Goal: Information Seeking & Learning: Learn about a topic

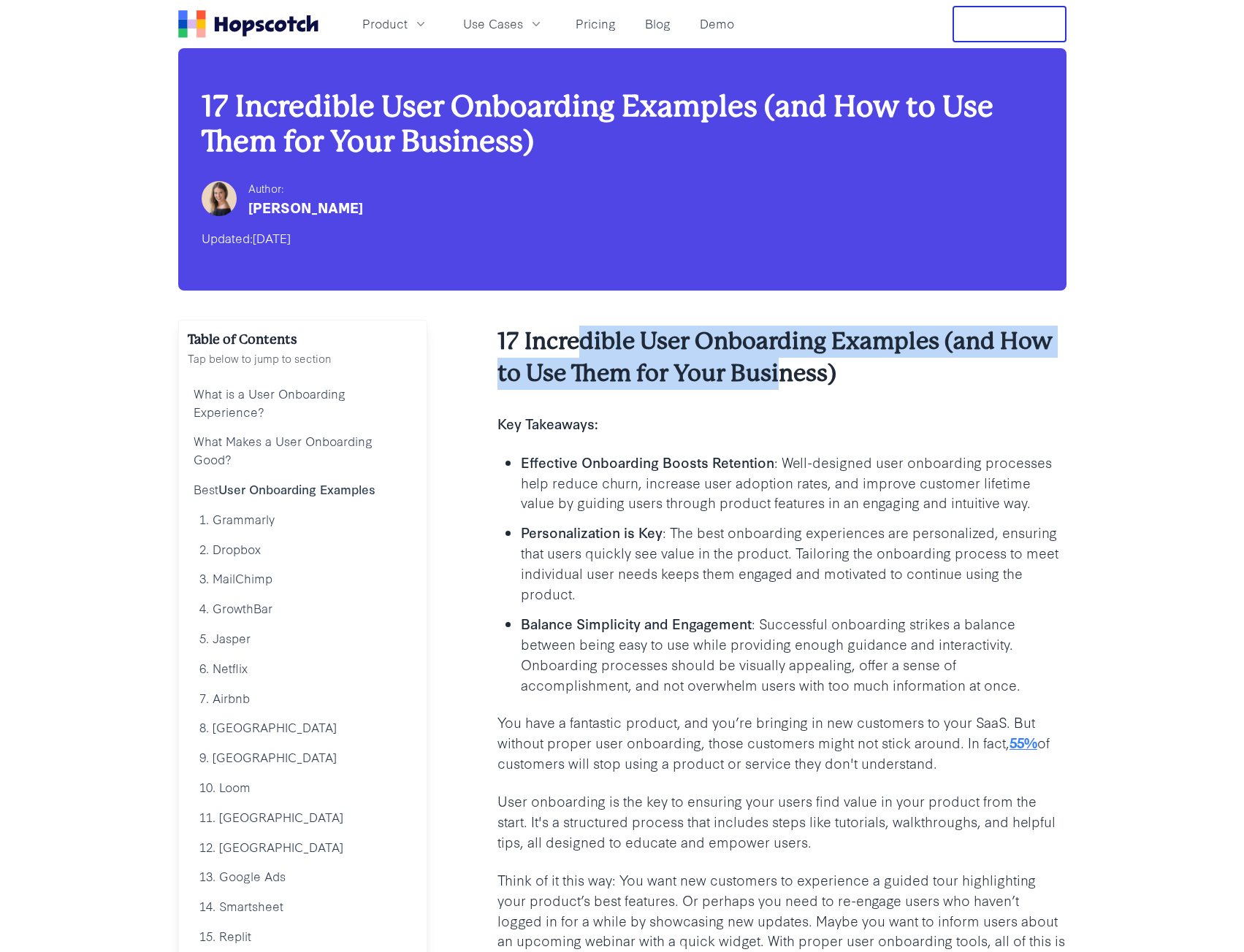
drag, startPoint x: 581, startPoint y: 335, endPoint x: 785, endPoint y: 377, distance: 208.3
click at [785, 377] on h2 "17 Incredible User Onboarding Examples (and How to Use Them for Your Business)" at bounding box center [782, 357] width 569 height 64
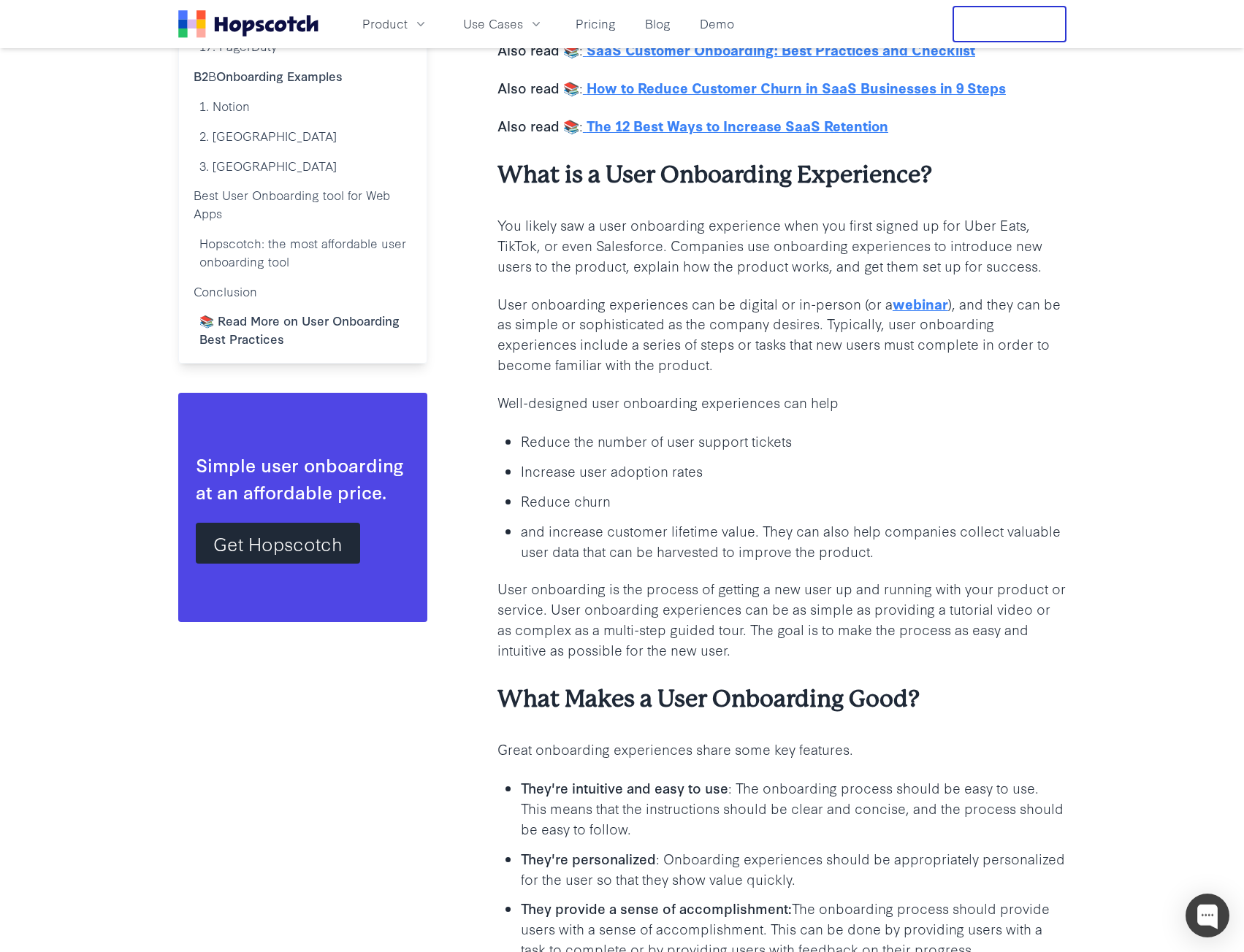
scroll to position [1387, 0]
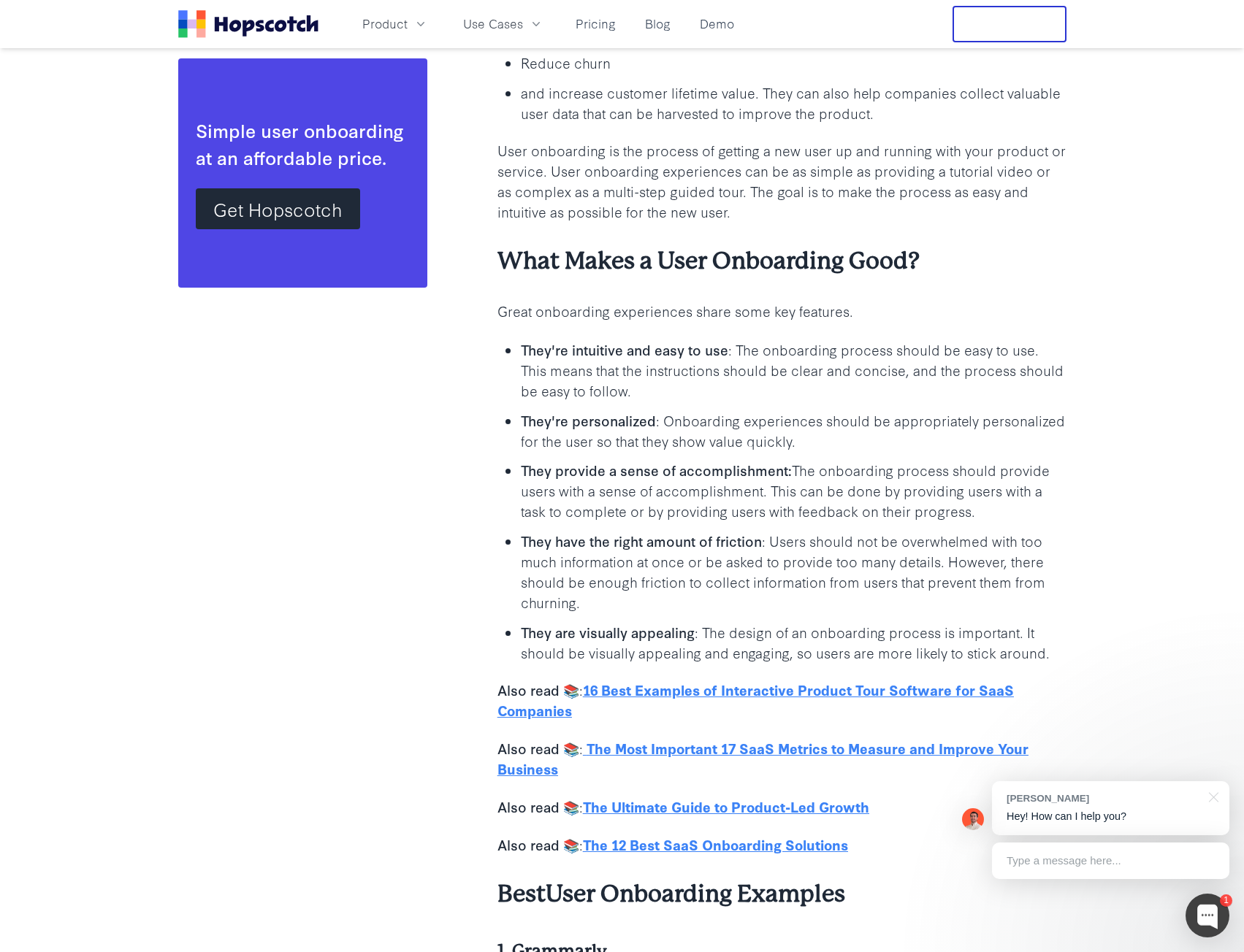
click at [656, 354] on b "They're intuitive and easy to use" at bounding box center [624, 349] width 208 height 20
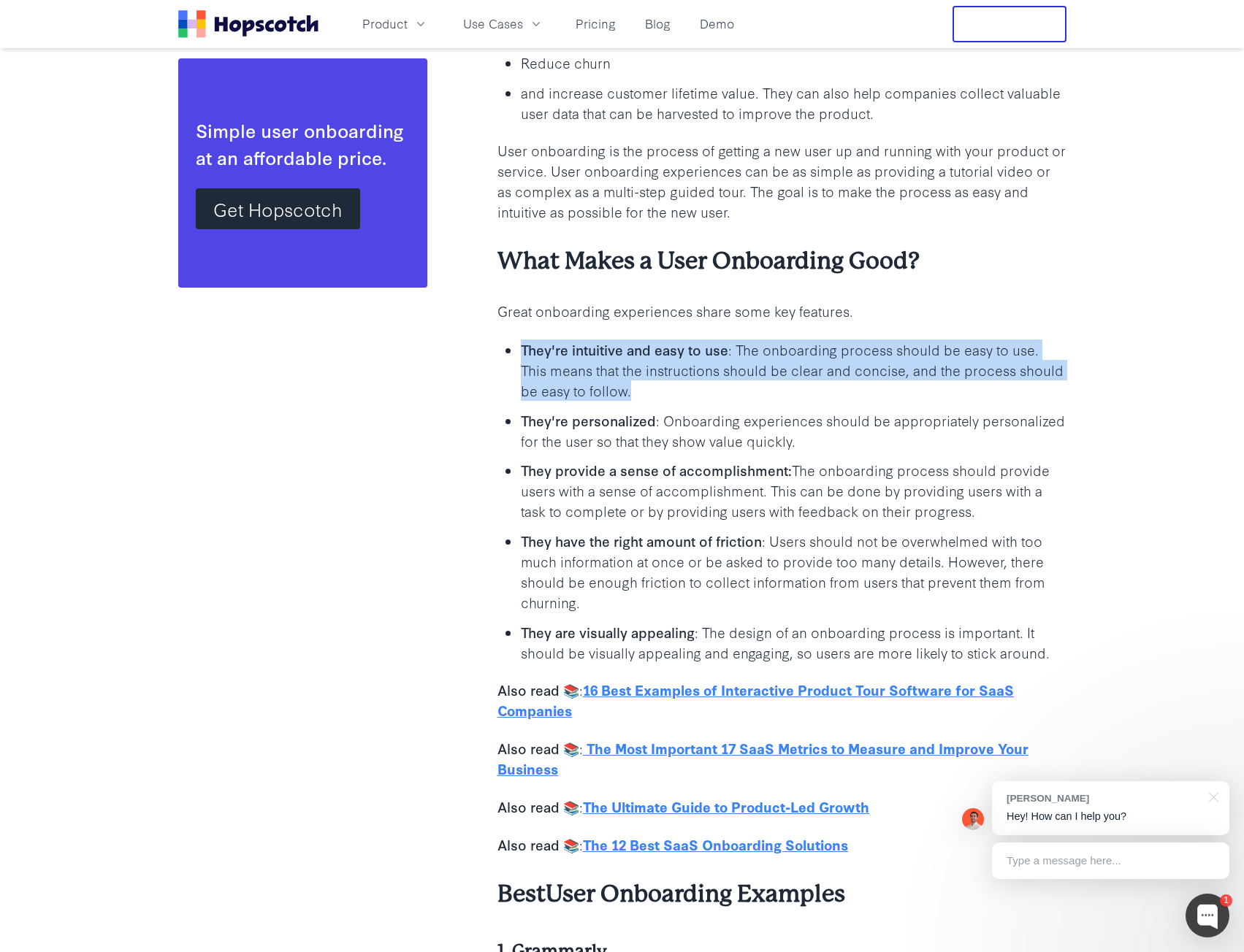
click at [656, 354] on b "They're intuitive and easy to use" at bounding box center [624, 349] width 208 height 20
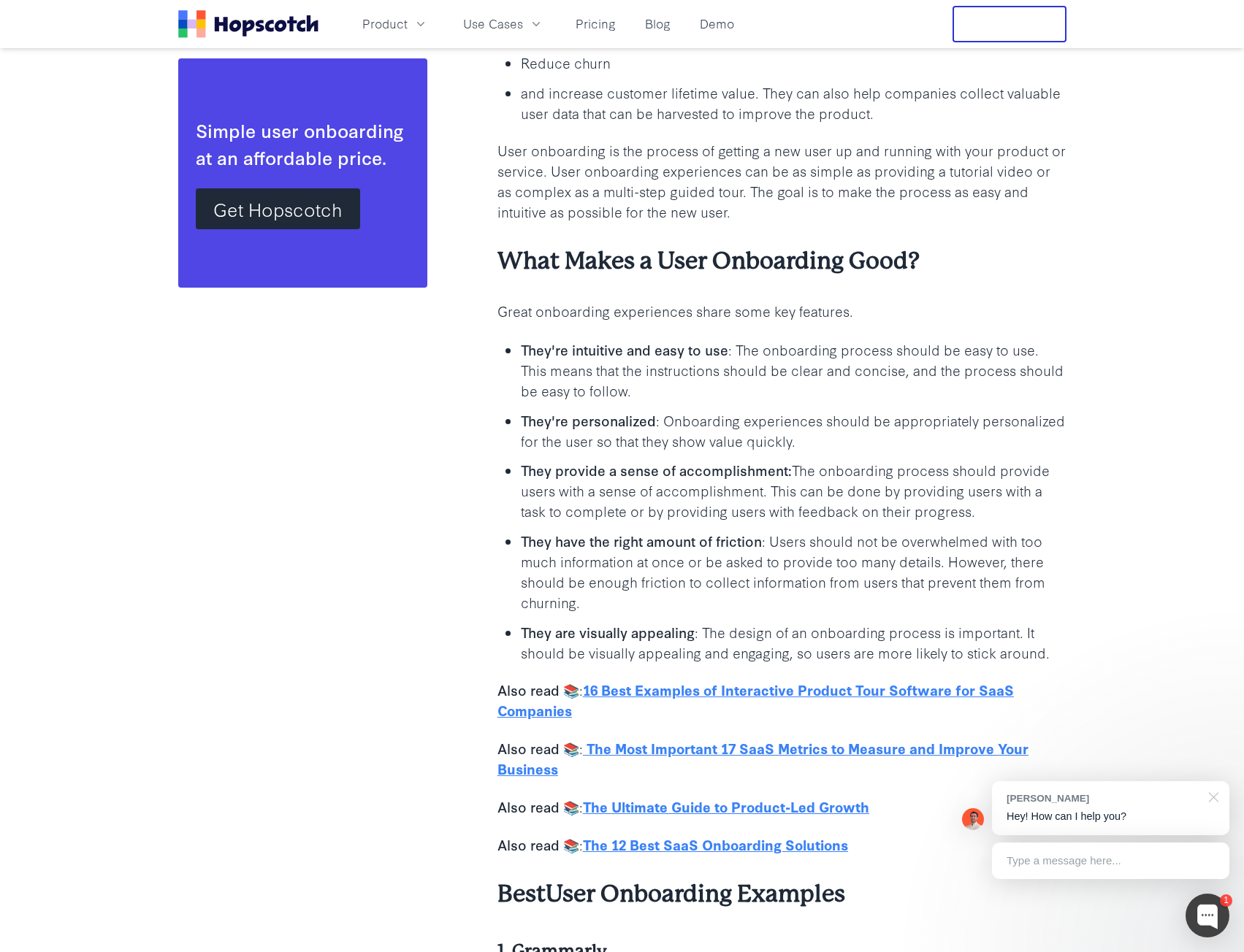
click at [1215, 794] on div at bounding box center [1211, 796] width 36 height 30
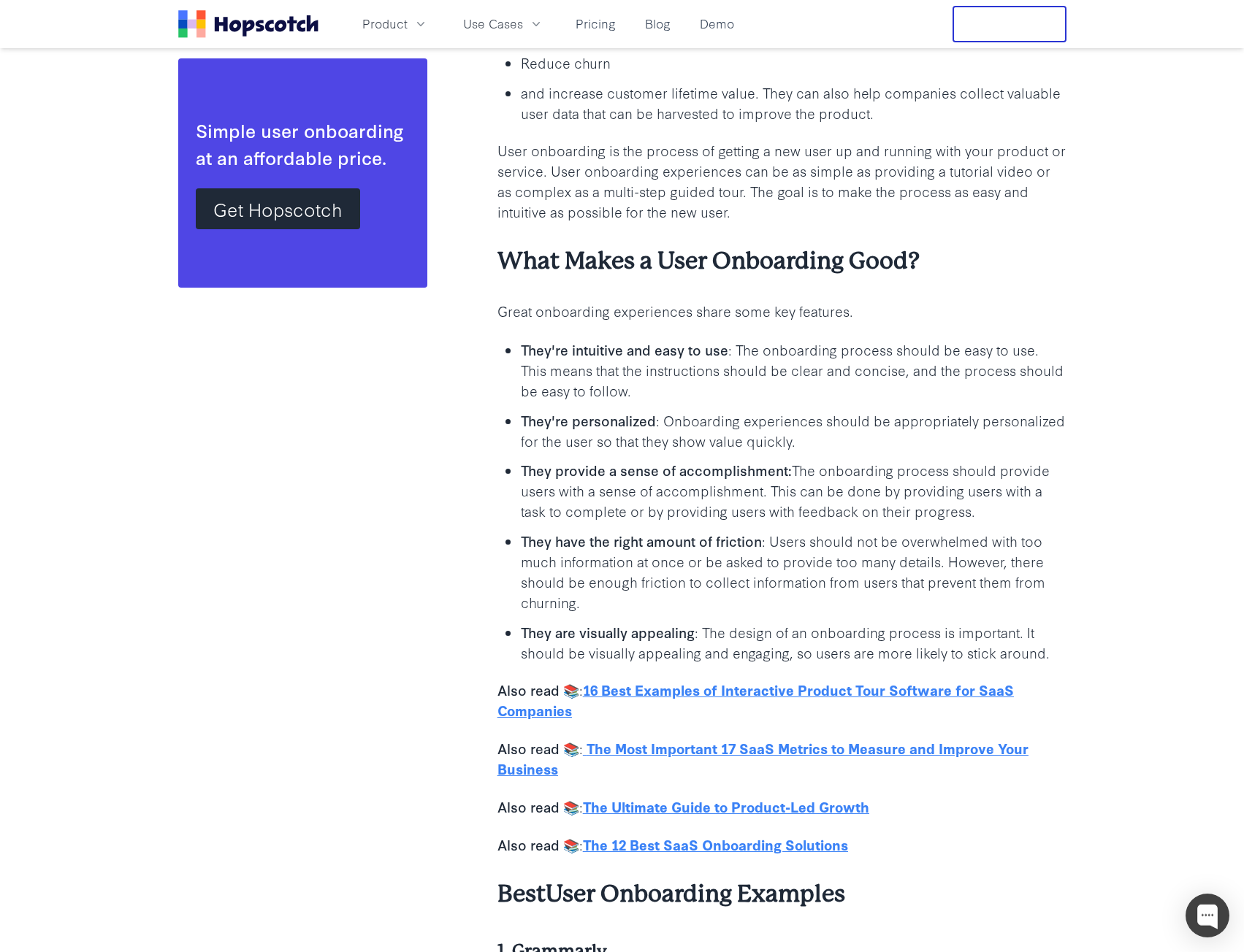
click at [782, 504] on p "They provide a sense of accomplishment: The onboarding process should provide u…" at bounding box center [793, 491] width 545 height 61
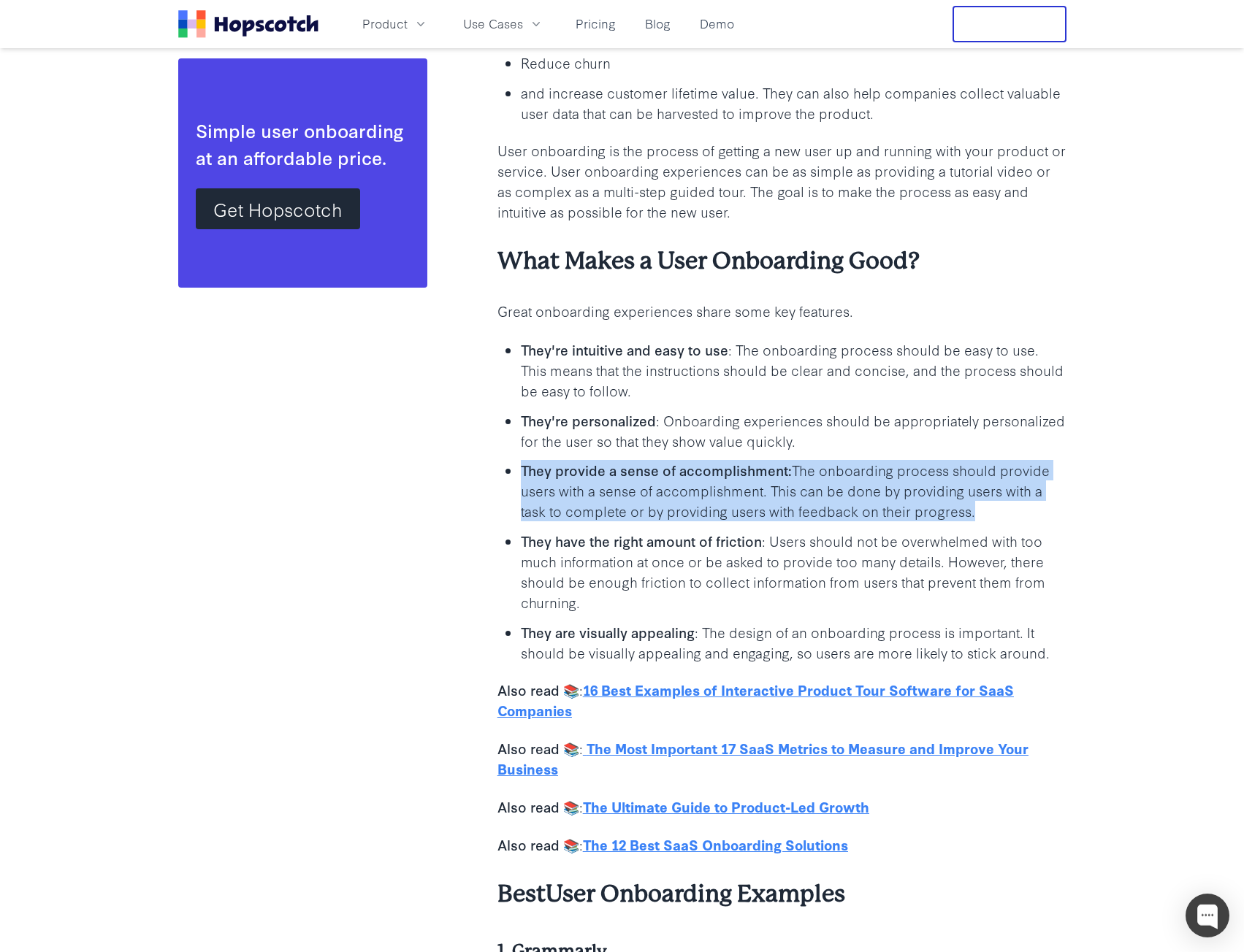
click at [782, 504] on p "They provide a sense of accomplishment: The onboarding process should provide u…" at bounding box center [793, 491] width 545 height 61
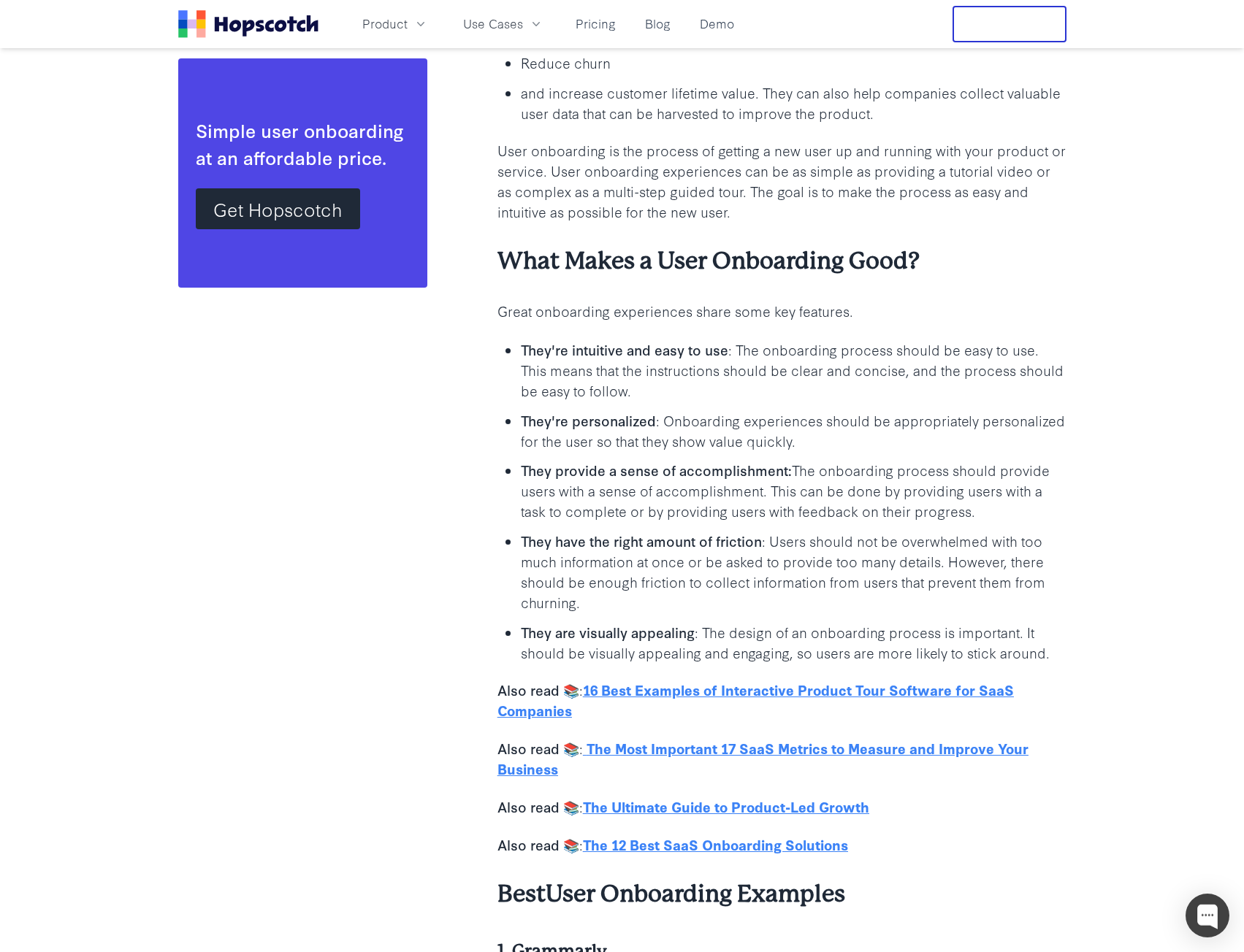
click at [764, 454] on ul "They're intuitive and easy to use : The onboarding process should be easy to us…" at bounding box center [782, 499] width 569 height 323
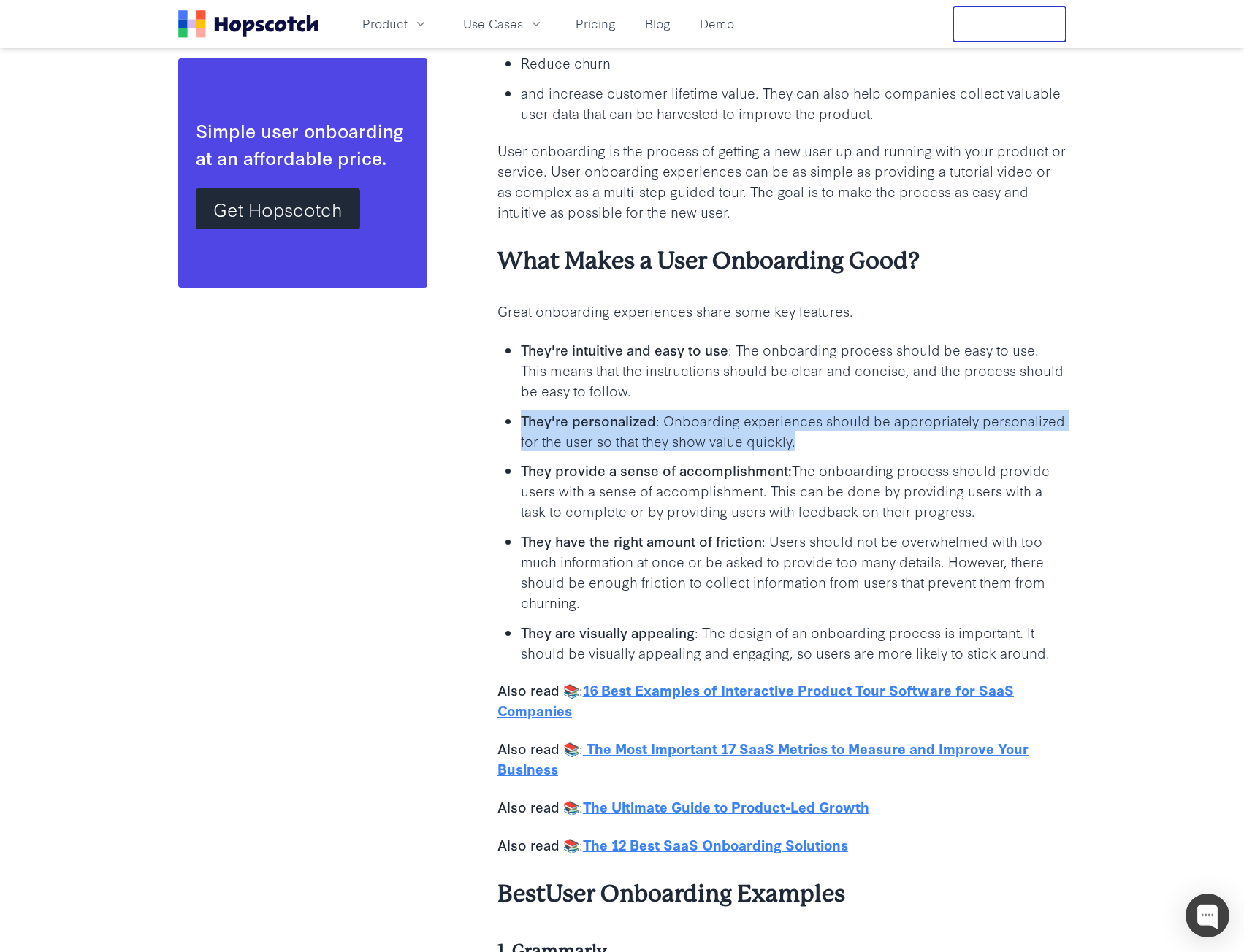
click at [764, 454] on ul "They're intuitive and easy to use : The onboarding process should be easy to us…" at bounding box center [782, 499] width 569 height 323
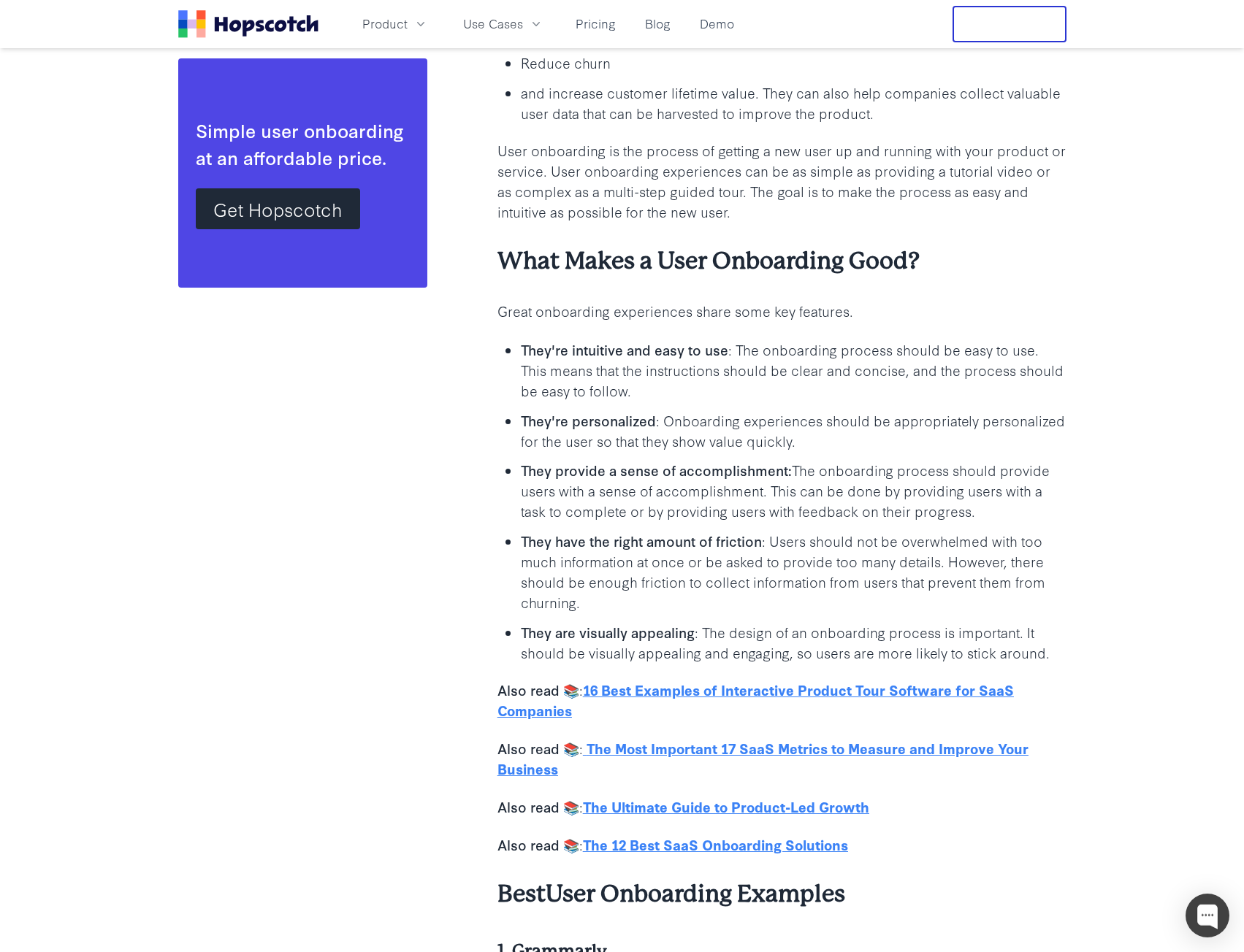
click at [737, 502] on p "They provide a sense of accomplishment: The onboarding process should provide u…" at bounding box center [793, 491] width 545 height 61
